Goal: Information Seeking & Learning: Find specific fact

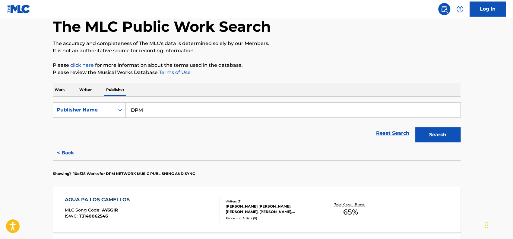
scroll to position [30, 0]
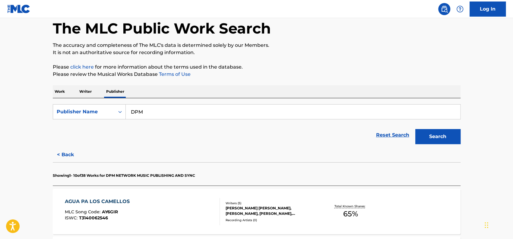
click at [83, 91] on p "Writer" at bounding box center [86, 91] width 16 height 13
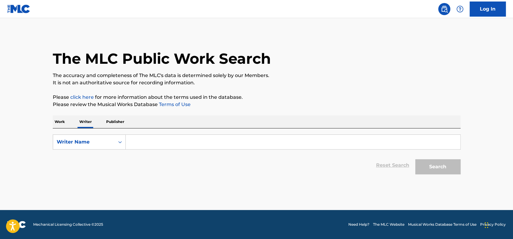
click at [57, 116] on p "Work" at bounding box center [60, 121] width 14 height 13
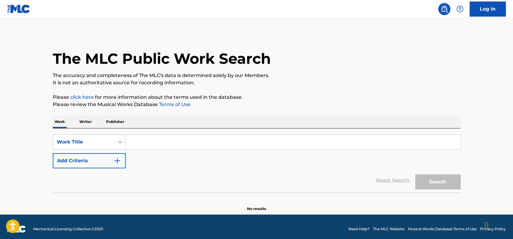
click at [120, 122] on p "Publisher" at bounding box center [115, 121] width 22 height 13
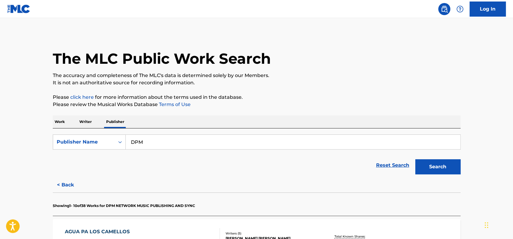
click at [153, 145] on input "DPM" at bounding box center [293, 142] width 335 height 14
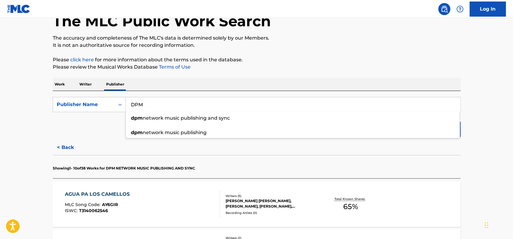
scroll to position [121, 0]
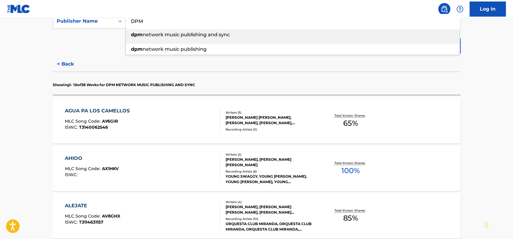
click at [215, 35] on span "network music publishing and sync" at bounding box center [186, 35] width 87 height 6
type input "dpm network music publishing and sync"
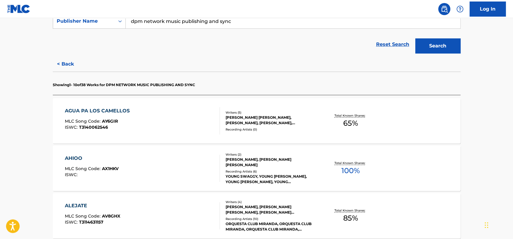
click at [398, 55] on div "Search" at bounding box center [436, 44] width 48 height 24
click at [398, 38] on div "Search" at bounding box center [436, 44] width 48 height 24
click at [398, 43] on button "Search" at bounding box center [437, 45] width 45 height 15
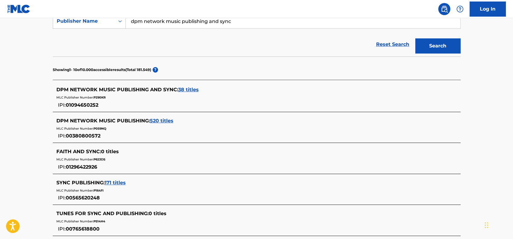
click at [186, 88] on span "38 titles" at bounding box center [188, 90] width 21 height 6
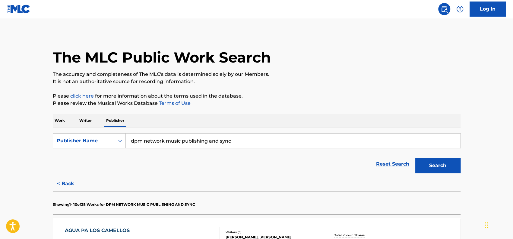
scroll to position [0, 0]
